Goal: Transaction & Acquisition: Purchase product/service

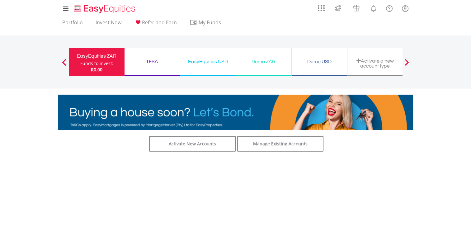
click at [161, 59] on div "TFSA" at bounding box center [152, 61] width 48 height 9
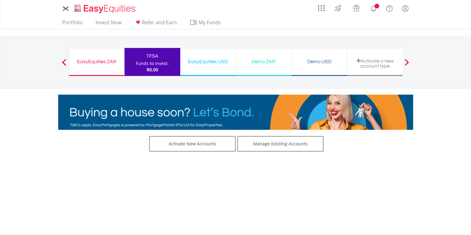
click at [111, 63] on div "EasyEquities ZAR" at bounding box center [97, 61] width 48 height 9
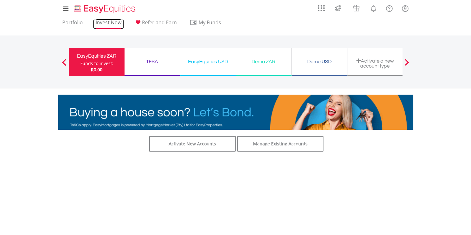
click at [104, 20] on link "Invest Now" at bounding box center [108, 24] width 31 height 10
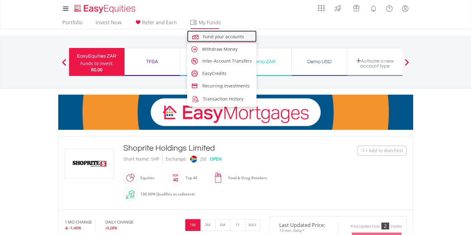
click at [212, 40] on link "Fund your accounts" at bounding box center [222, 37] width 70 height 12
